Goal: Task Accomplishment & Management: Use online tool/utility

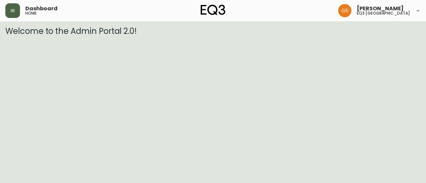
click at [14, 13] on button "button" at bounding box center [12, 10] width 15 height 15
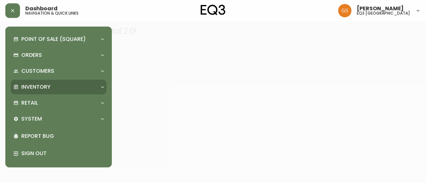
click at [59, 85] on div "Inventory" at bounding box center [55, 87] width 84 height 7
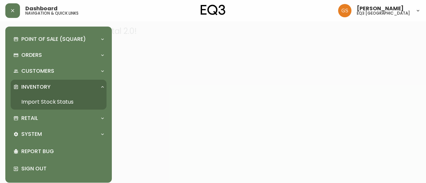
click at [58, 101] on link "Import Stock Status" at bounding box center [59, 102] width 96 height 15
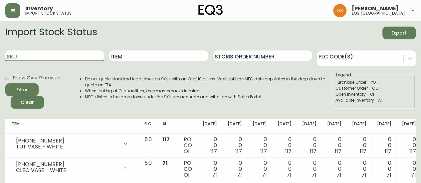
click at [60, 56] on input "SKU" at bounding box center [54, 56] width 99 height 11
type input "[PHONE_NUMBER]"
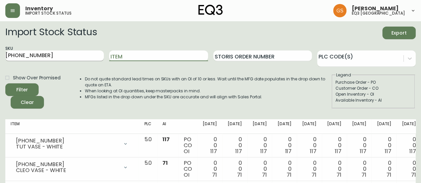
click at [75, 57] on input "[PHONE_NUMBER]" at bounding box center [54, 56] width 99 height 11
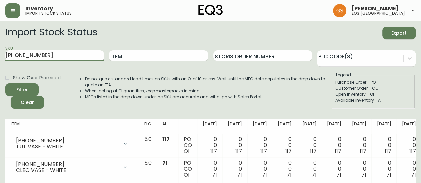
click at [5, 84] on button "Filter" at bounding box center [21, 90] width 33 height 13
